Goal: Task Accomplishment & Management: Manage account settings

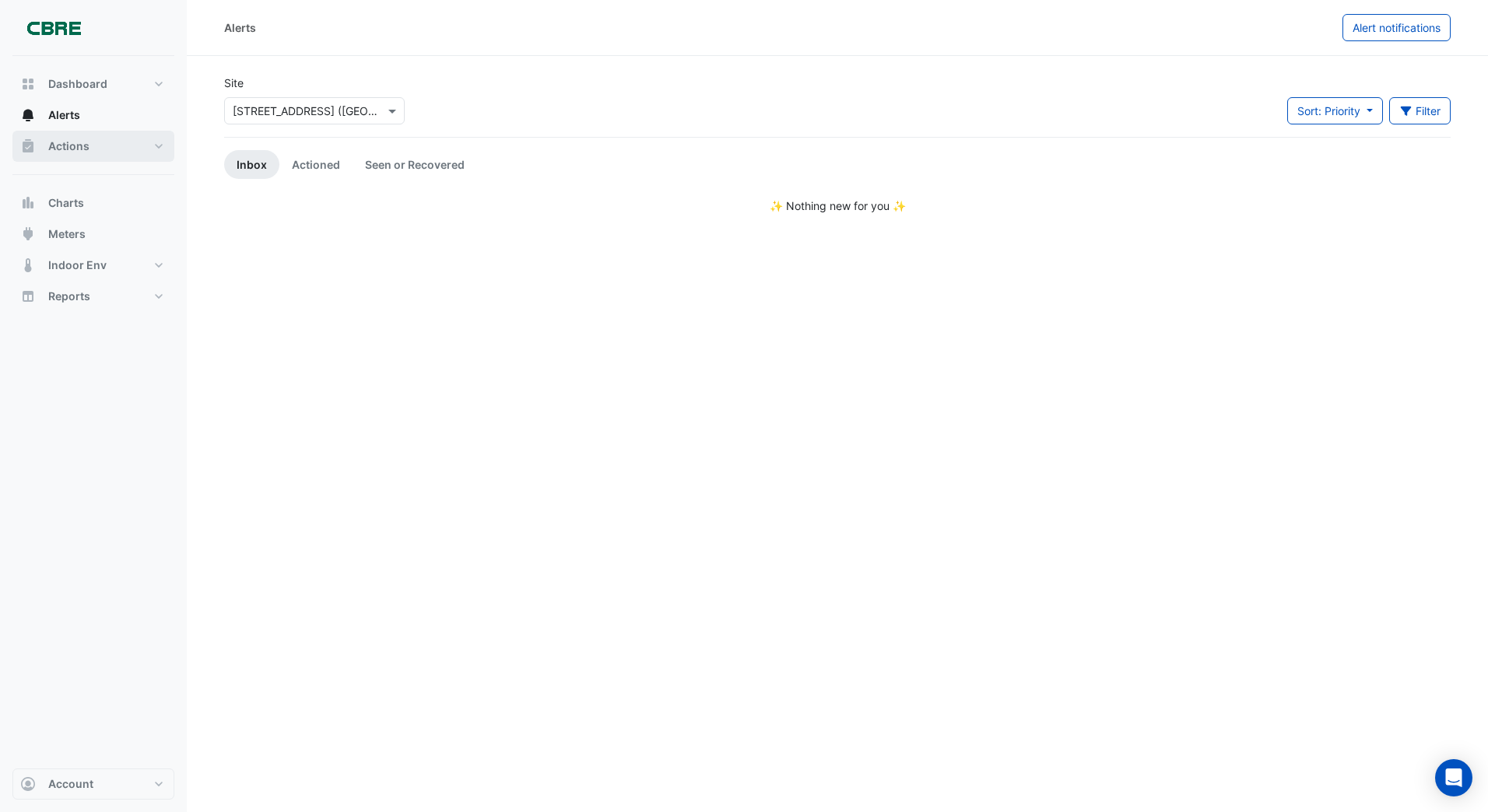
click at [81, 150] on span "Actions" at bounding box center [69, 146] width 41 height 16
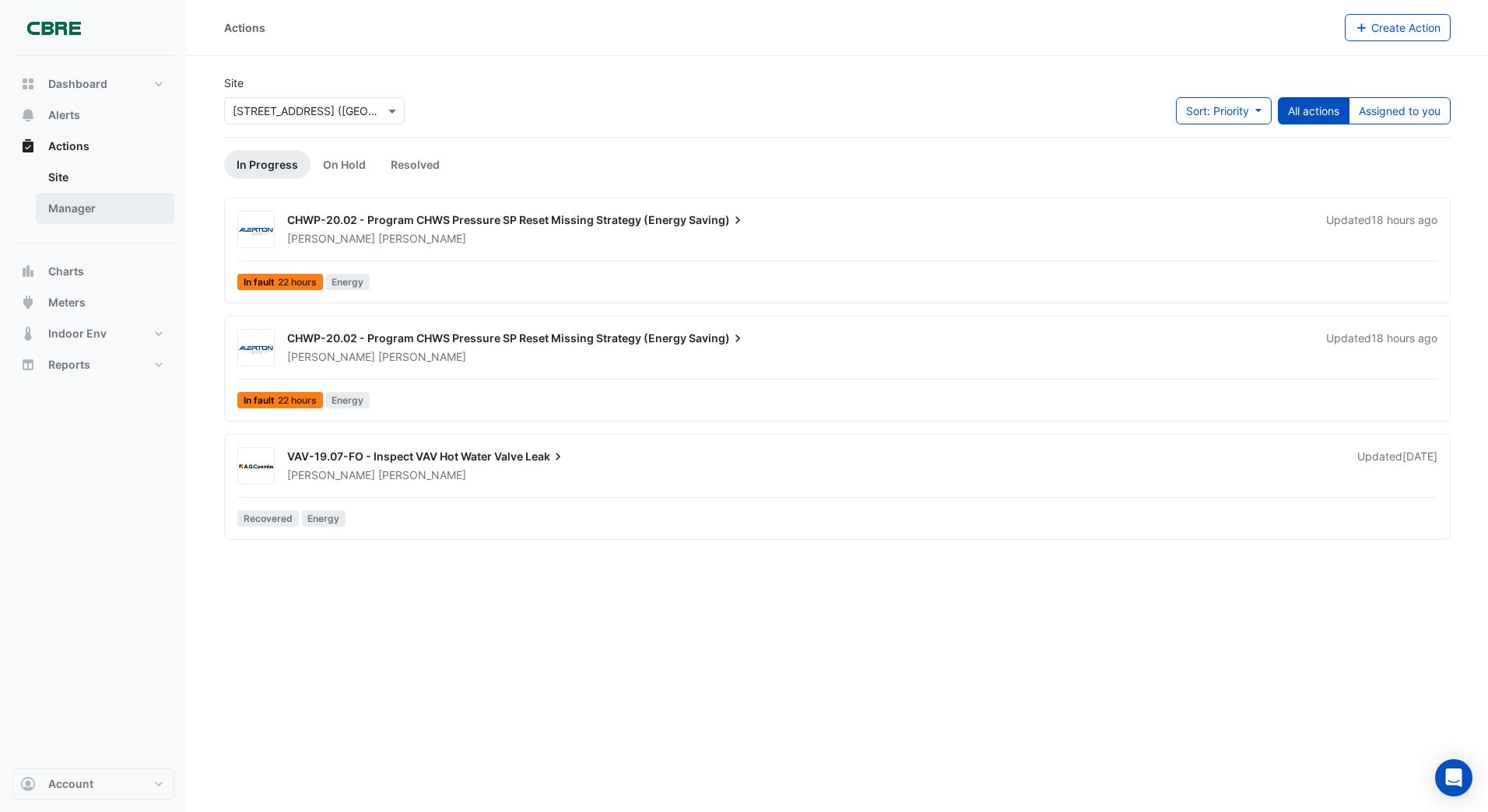
click at [83, 213] on link "Manager" at bounding box center [104, 208] width 138 height 31
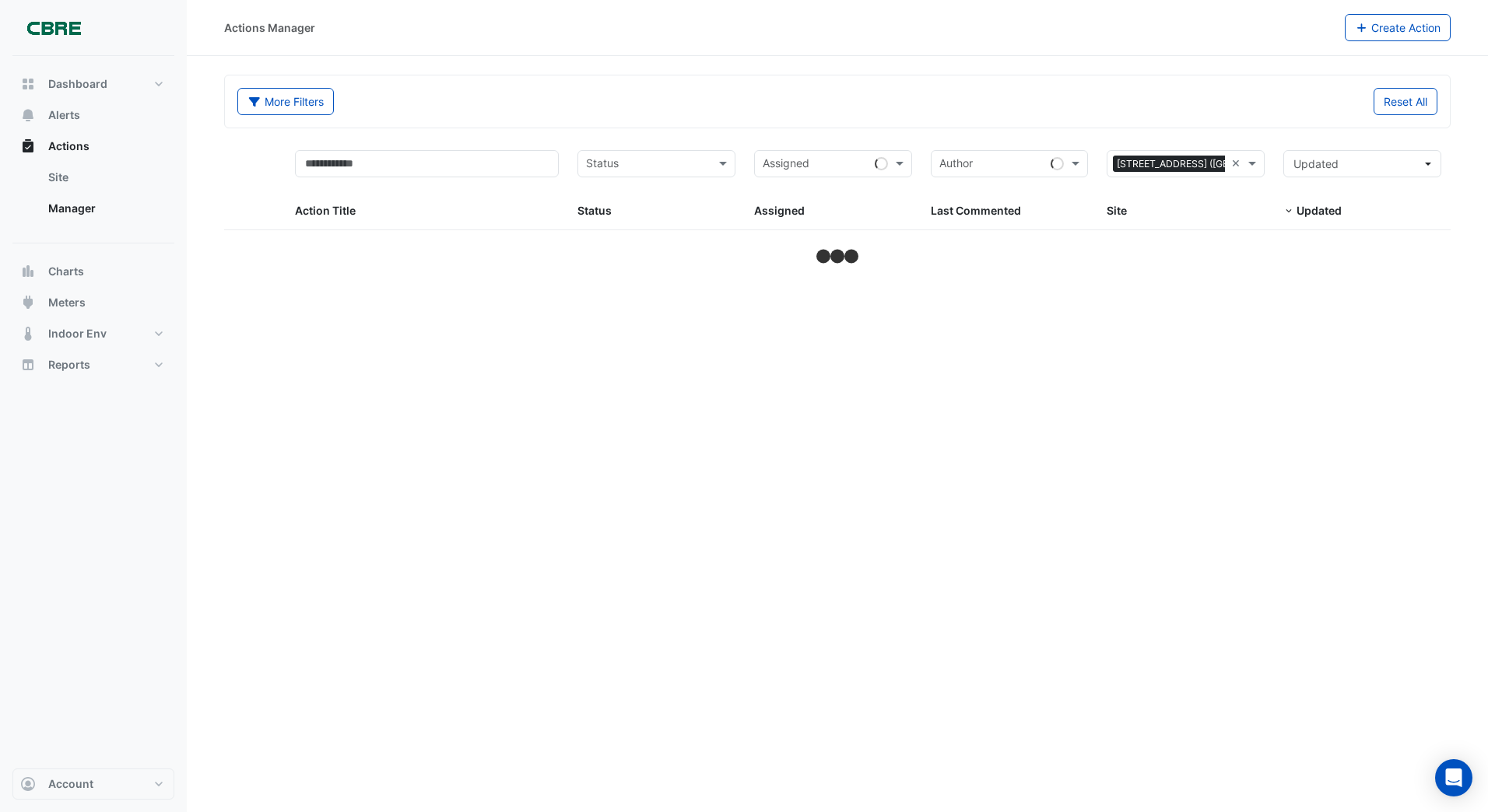
select select "***"
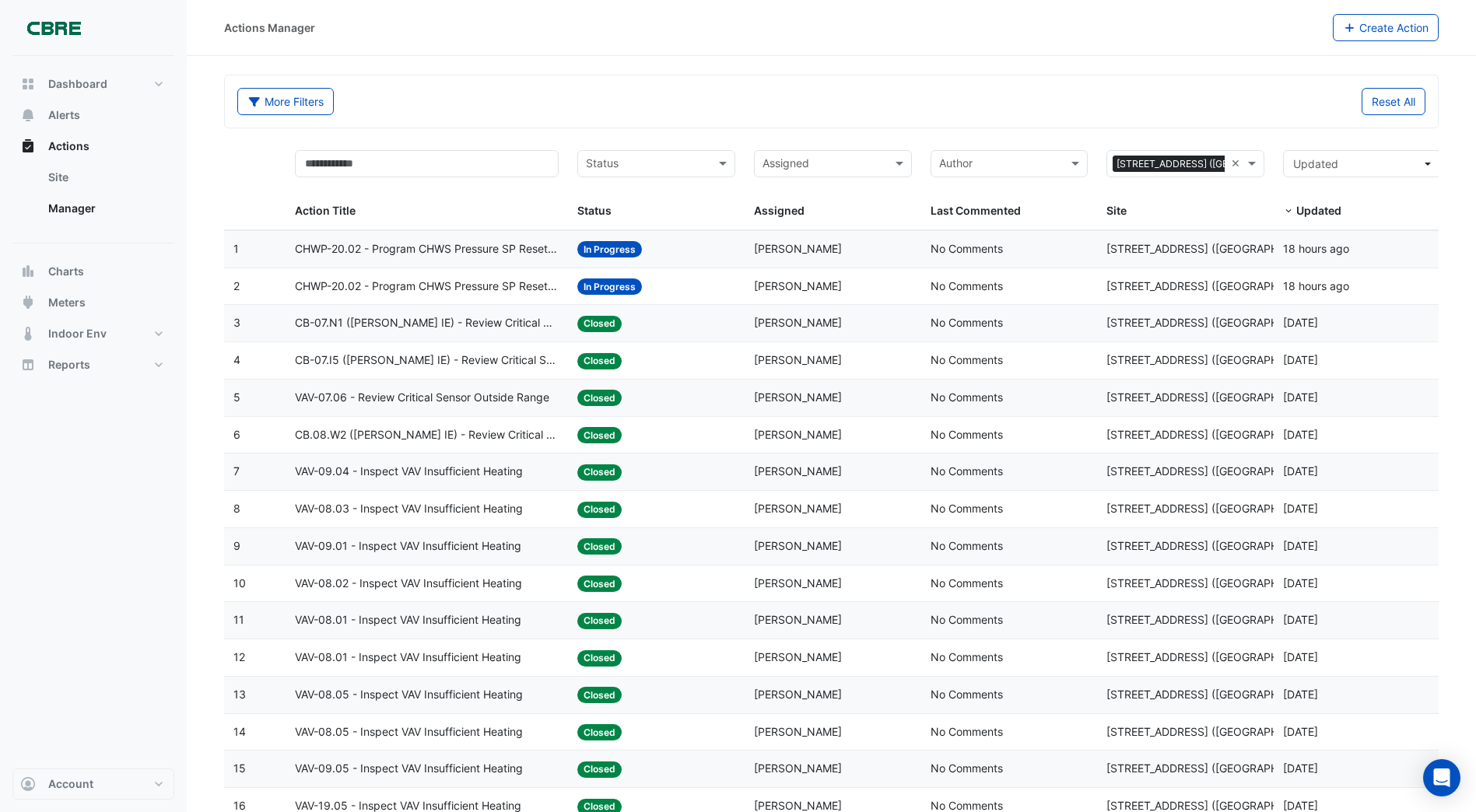
click at [466, 283] on span "CHWP-20.02 - Program CHWS Pressure SP Reset Missing Strategy (Energy Saving)" at bounding box center [427, 287] width 264 height 18
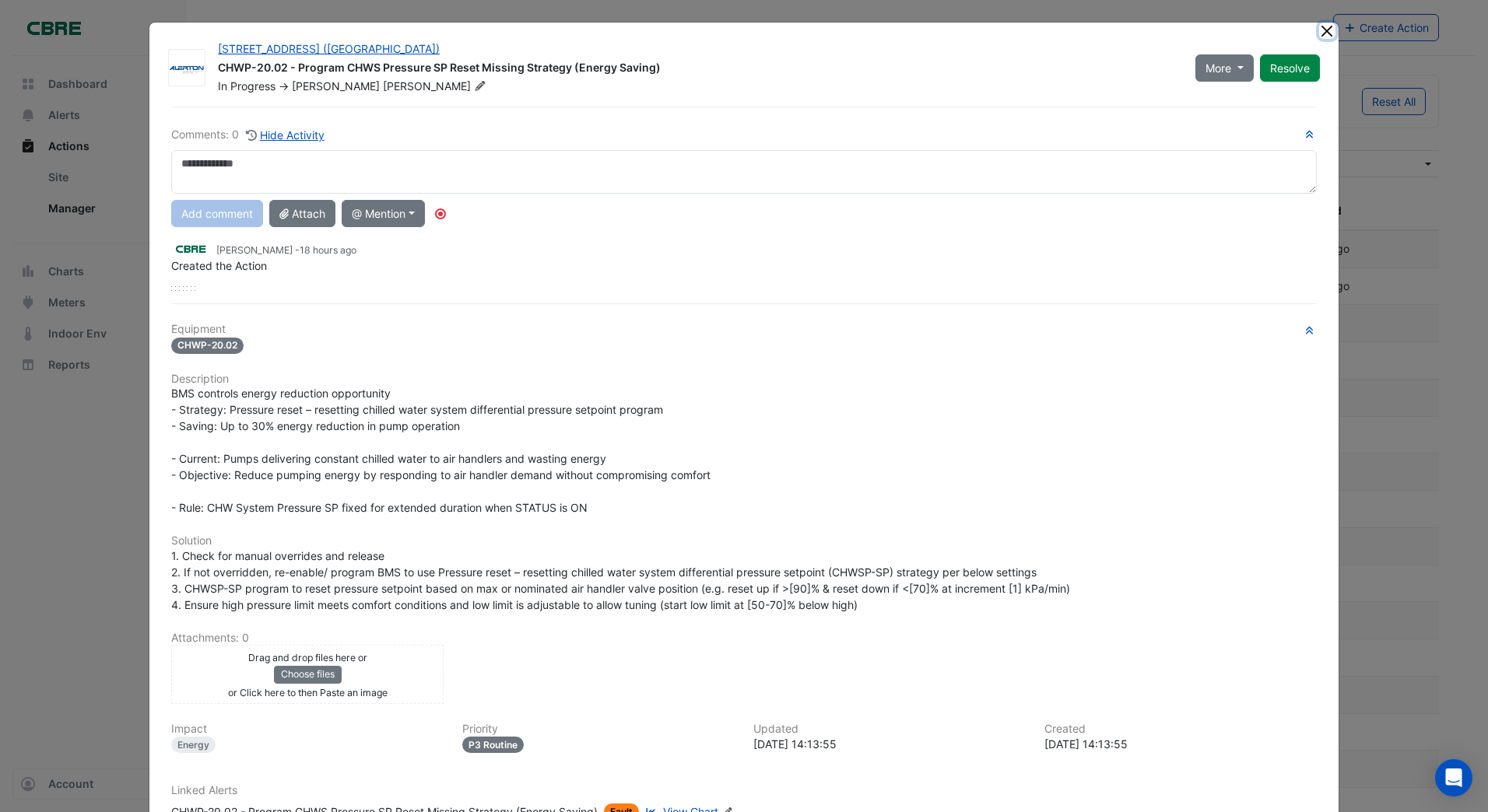
click at [1321, 32] on button "Close" at bounding box center [1328, 31] width 17 height 17
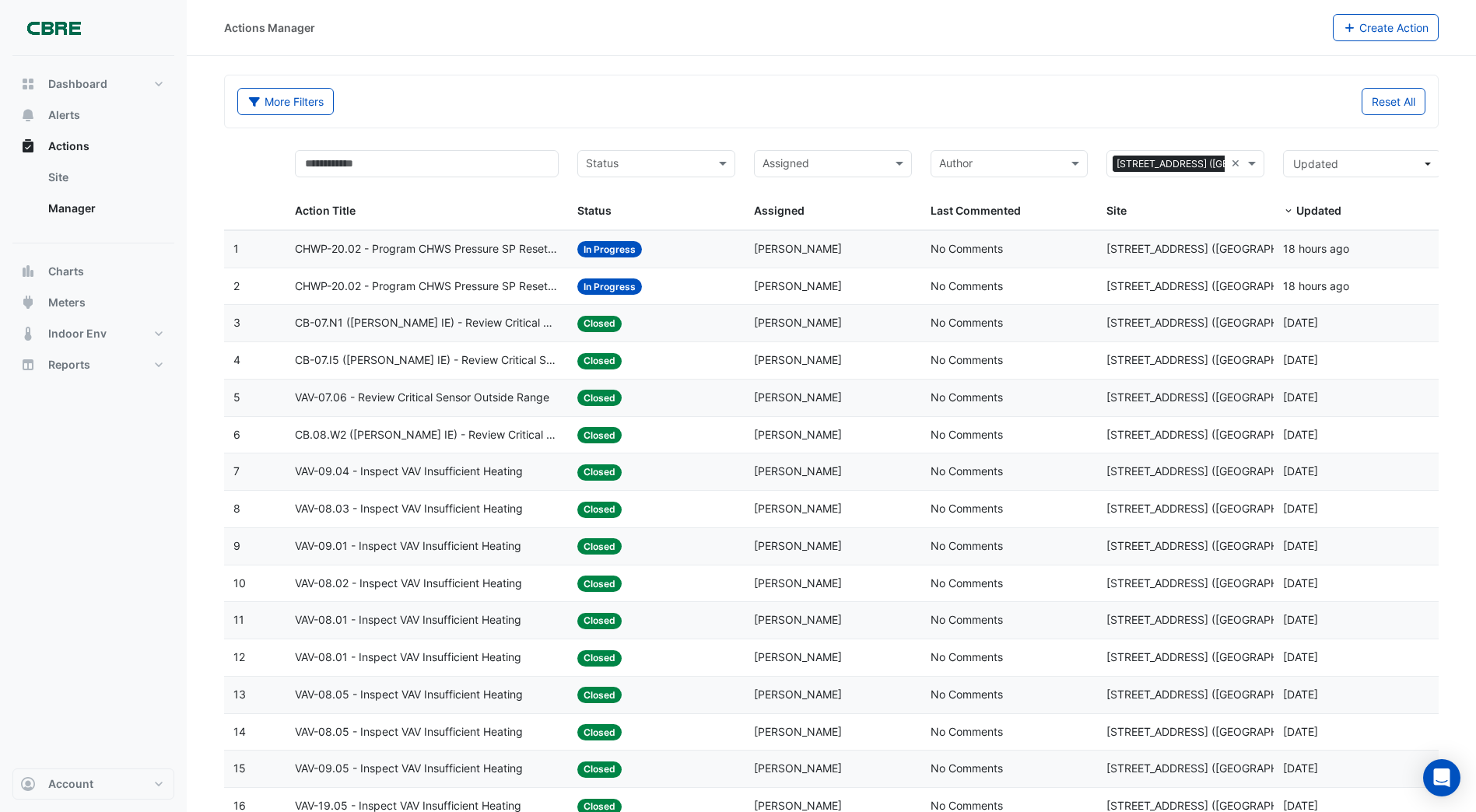
click at [583, 248] on span "In Progress" at bounding box center [609, 250] width 64 height 17
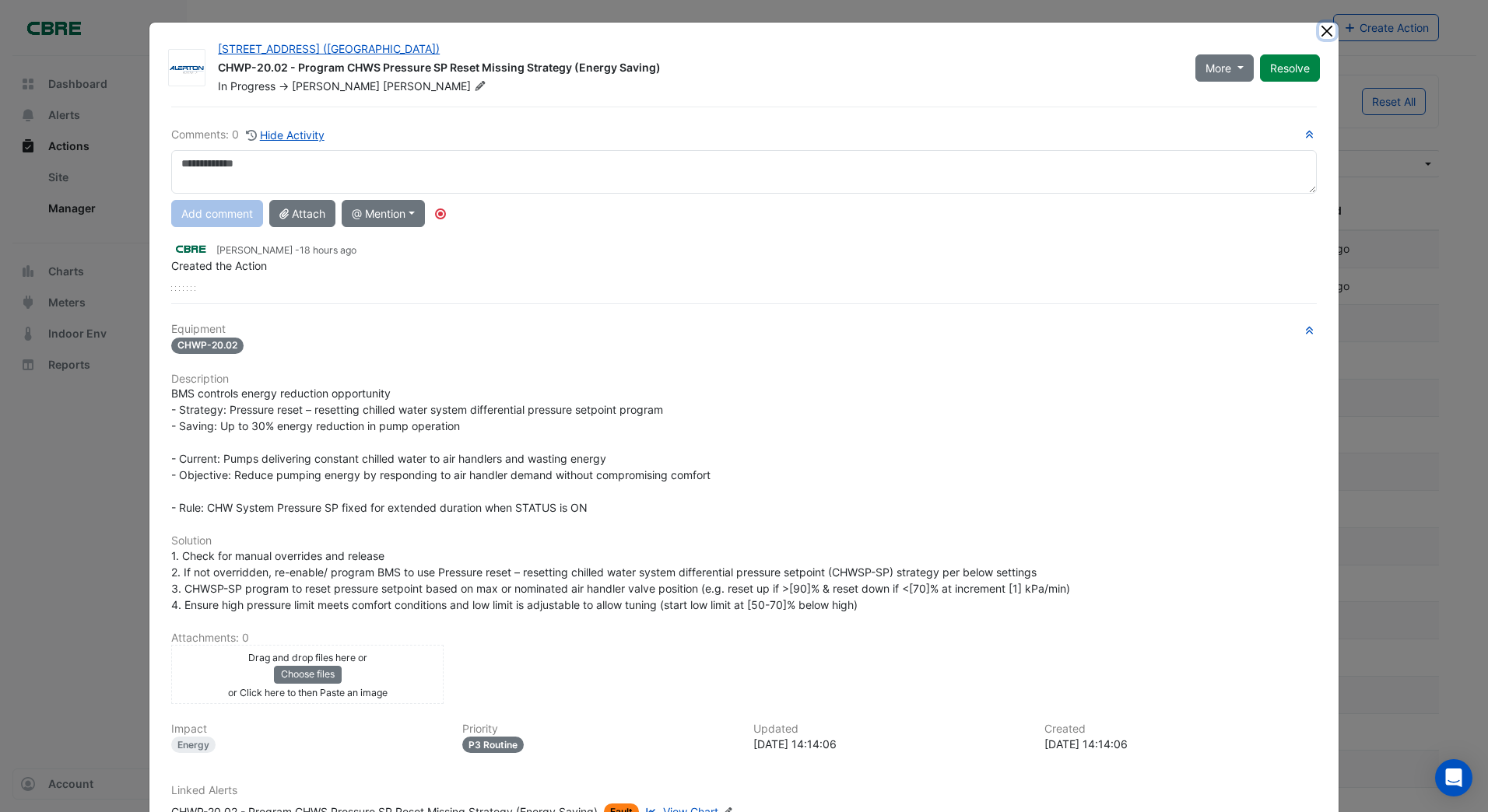
click at [1319, 26] on button "Close" at bounding box center [1328, 31] width 17 height 17
